Goal: Information Seeking & Learning: Learn about a topic

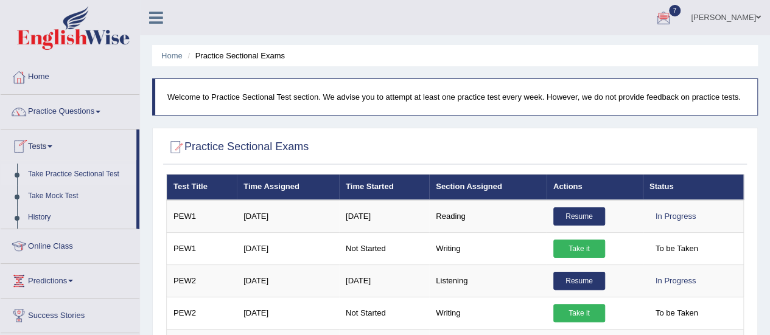
click at [58, 179] on link "Take Practice Sectional Test" at bounding box center [80, 175] width 114 height 22
click at [69, 194] on link "Take Mock Test" at bounding box center [80, 197] width 114 height 22
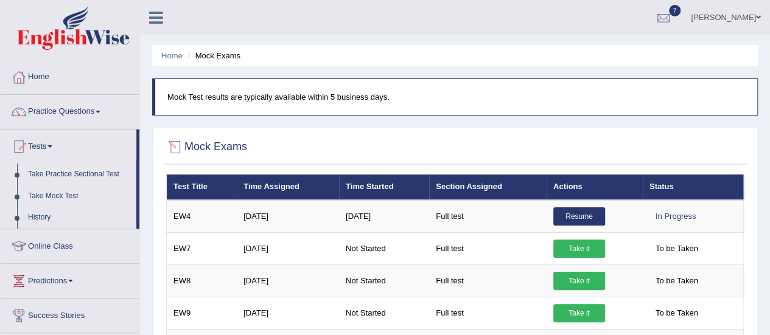
click at [40, 181] on link "Take Practice Sectional Test" at bounding box center [80, 175] width 114 height 22
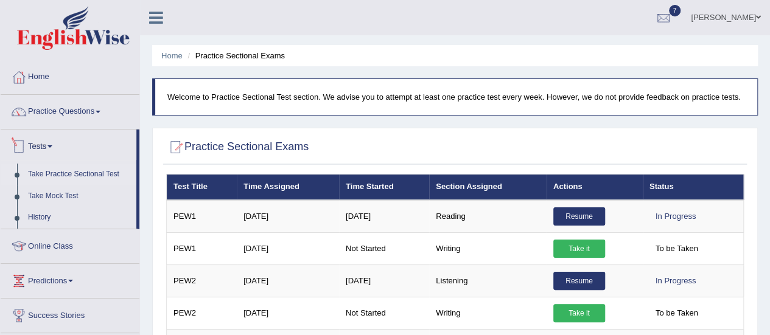
click at [30, 154] on link "Tests" at bounding box center [69, 145] width 136 height 30
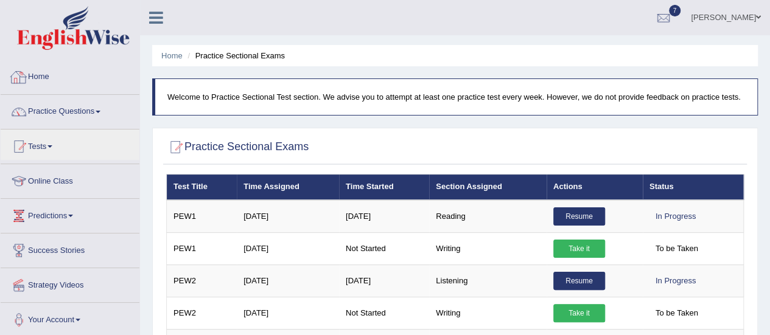
click at [78, 86] on link "Home" at bounding box center [70, 75] width 139 height 30
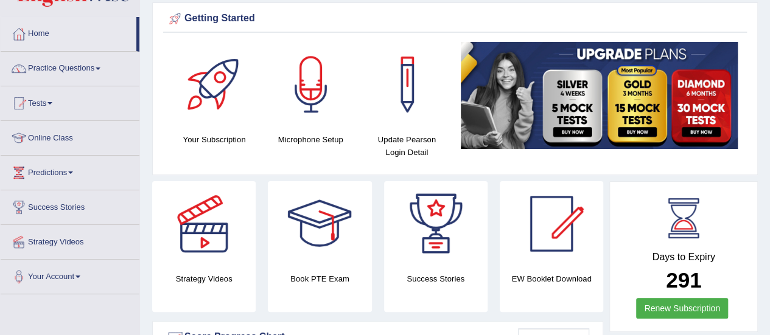
scroll to position [42, 0]
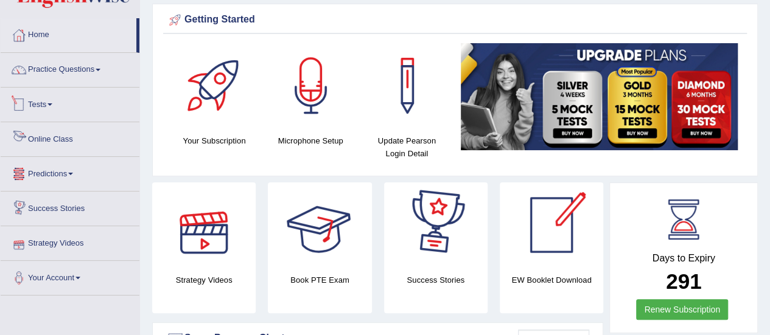
click at [50, 99] on link "Tests" at bounding box center [70, 103] width 139 height 30
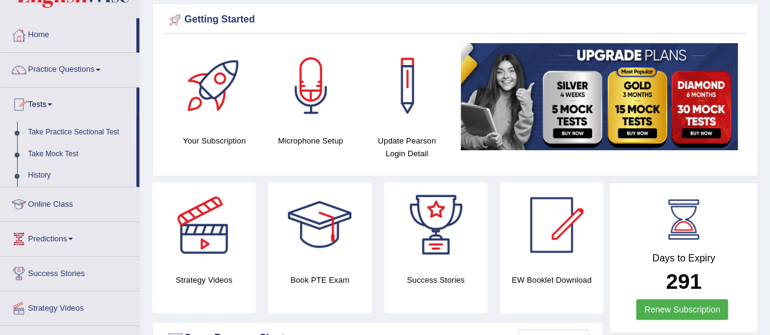
click at [46, 137] on link "Take Practice Sectional Test" at bounding box center [80, 133] width 114 height 22
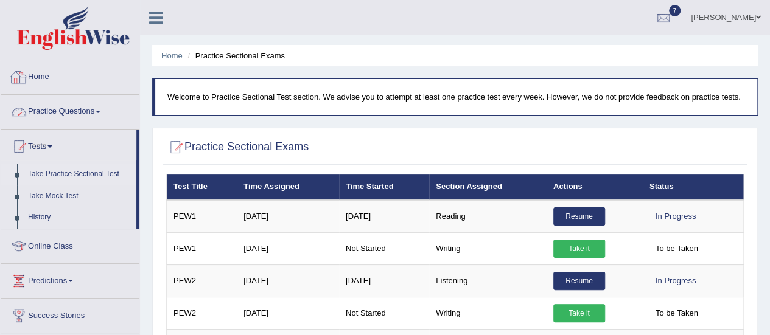
click at [55, 87] on link "Home" at bounding box center [70, 75] width 139 height 30
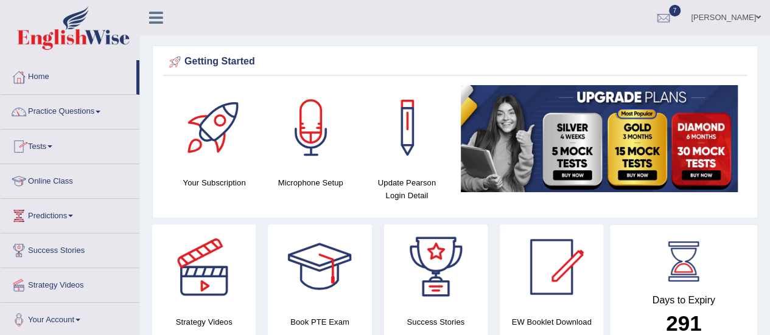
click at [56, 119] on link "Practice Questions" at bounding box center [70, 110] width 139 height 30
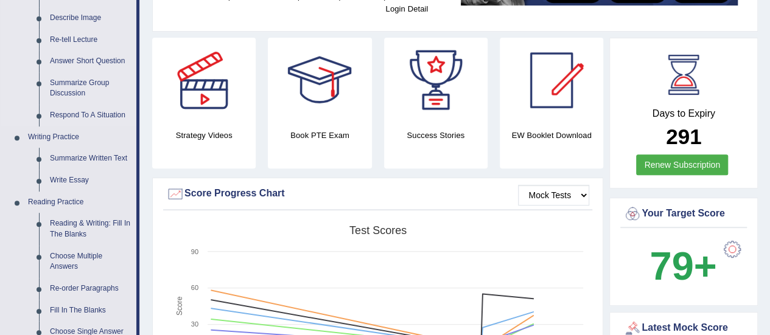
scroll to position [188, 0]
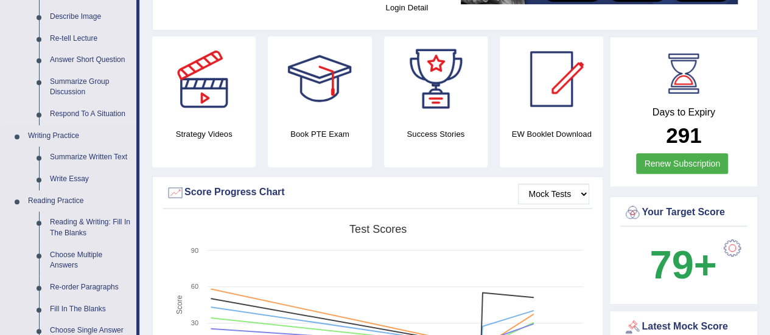
click at [52, 137] on link "Writing Practice" at bounding box center [80, 136] width 114 height 22
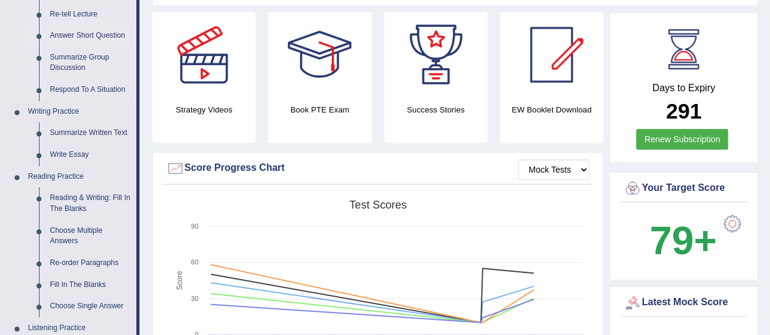
scroll to position [213, 0]
click at [88, 128] on link "Summarize Written Text" at bounding box center [90, 133] width 92 height 22
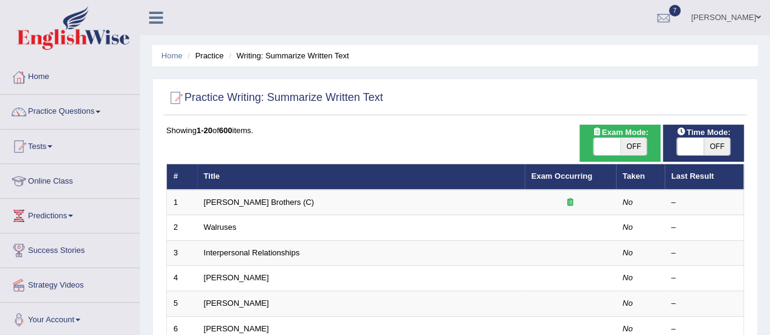
click at [621, 154] on span "OFF" at bounding box center [633, 146] width 27 height 17
checkbox input "true"
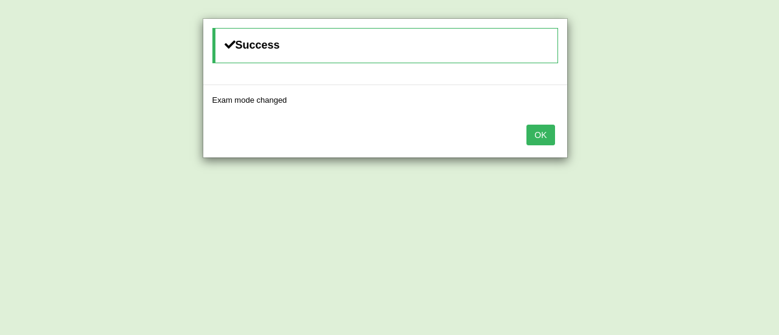
click at [546, 131] on button "OK" at bounding box center [540, 135] width 28 height 21
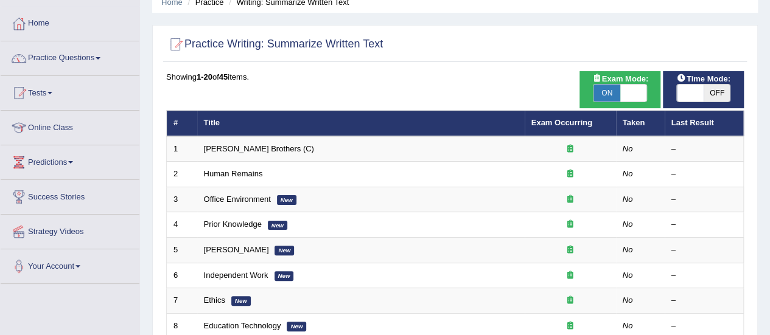
scroll to position [65, 0]
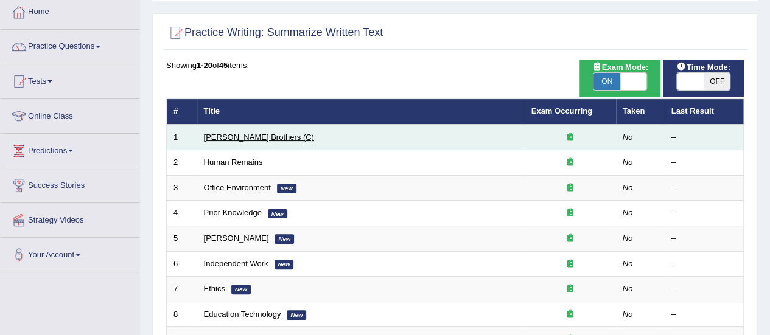
click at [231, 136] on link "[PERSON_NAME] Brothers (C)" at bounding box center [259, 137] width 110 height 9
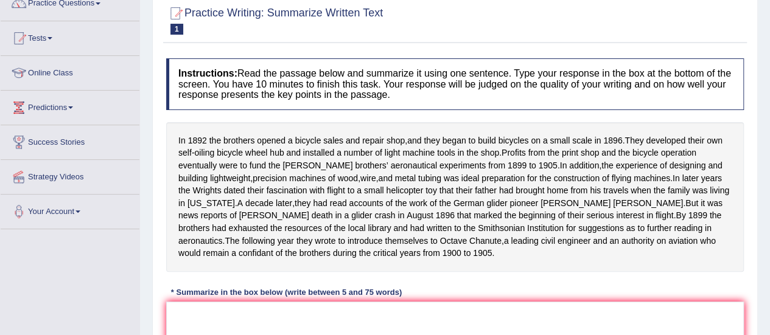
scroll to position [113, 0]
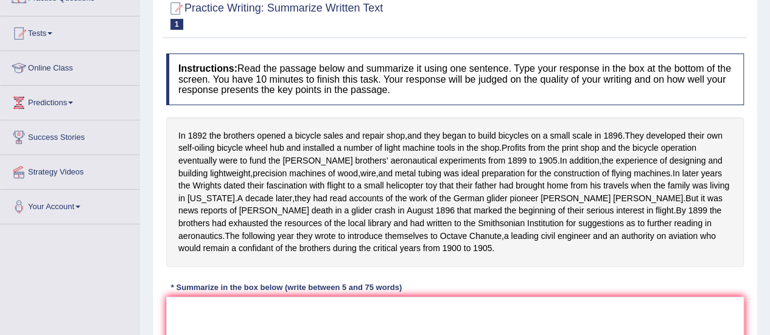
drag, startPoint x: 240, startPoint y: 67, endPoint x: 394, endPoint y: 92, distance: 156.6
click at [394, 92] on h4 "Instructions: Read the passage below and summarize it using one sentence. Type …" at bounding box center [454, 80] width 577 height 52
drag, startPoint x: 394, startPoint y: 92, endPoint x: 230, endPoint y: 57, distance: 168.1
click at [230, 57] on h4 "Instructions: Read the passage below and summarize it using one sentence. Type …" at bounding box center [454, 80] width 577 height 52
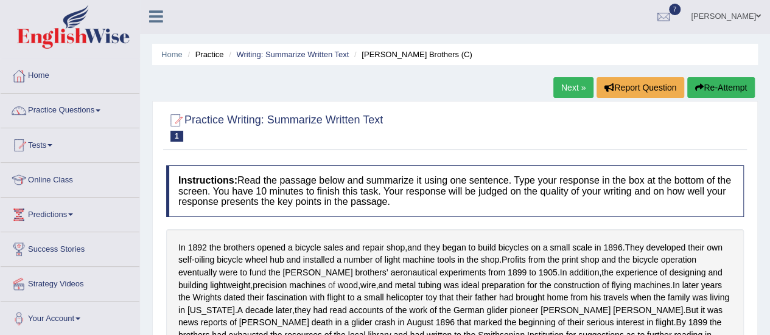
scroll to position [1, 0]
